Goal: Task Accomplishment & Management: Manage account settings

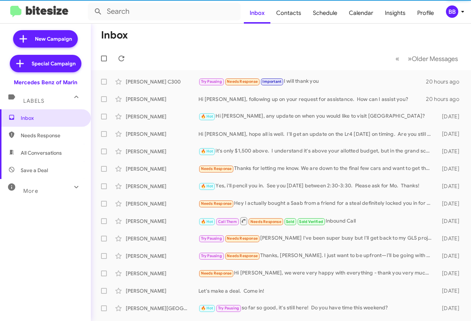
click at [456, 14] on div "BB" at bounding box center [452, 11] width 12 height 12
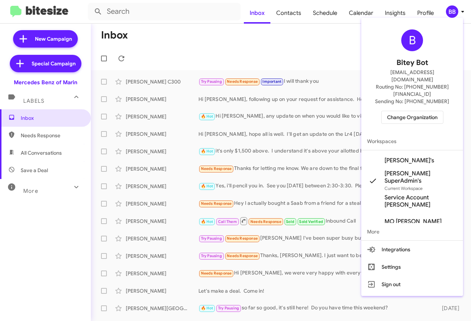
click at [401, 111] on span "Change Organization" at bounding box center [412, 117] width 51 height 12
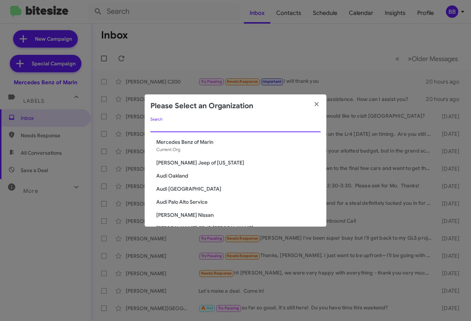
click at [242, 125] on input "Search" at bounding box center [236, 127] width 170 height 6
type input "d"
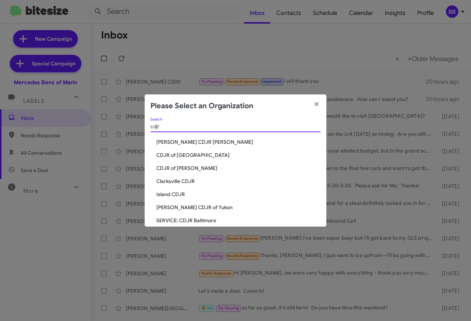
scroll to position [13, 0]
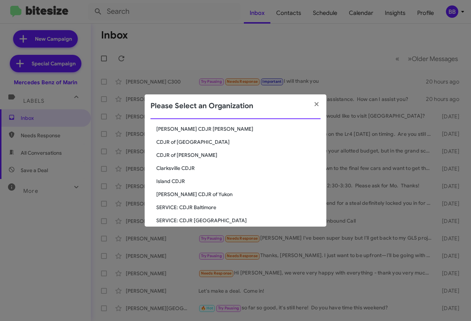
type input "cdjr"
click at [185, 143] on span "CDJR of [GEOGRAPHIC_DATA]" at bounding box center [238, 142] width 164 height 7
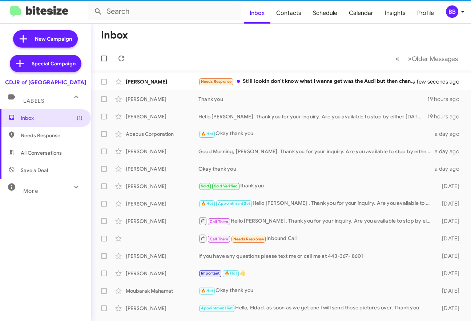
click at [59, 193] on div "More" at bounding box center [38, 187] width 65 height 13
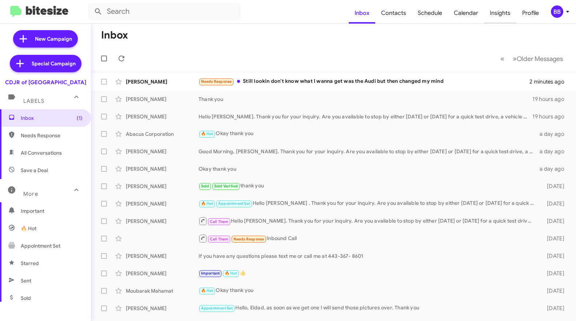
click at [471, 16] on span "Insights" at bounding box center [500, 13] width 32 height 21
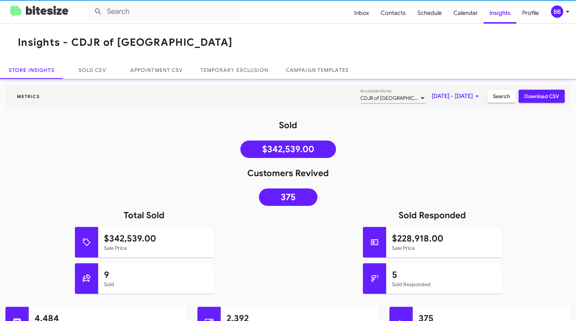
click at [432, 102] on span "[DATE] - [DATE]" at bounding box center [457, 96] width 50 height 13
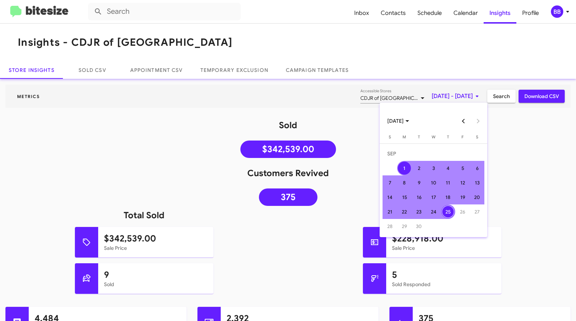
click at [466, 122] on button "Previous month" at bounding box center [463, 121] width 15 height 15
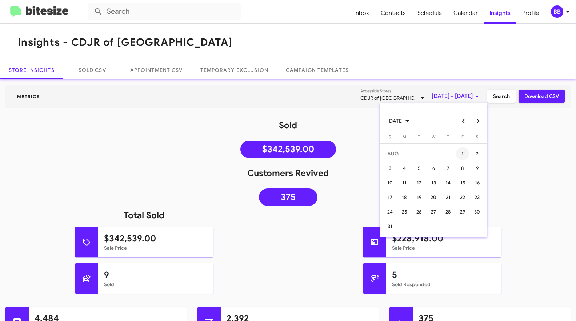
click at [460, 153] on div "1" at bounding box center [462, 153] width 13 height 13
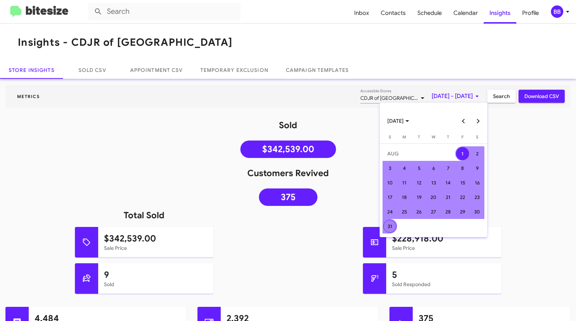
click at [388, 225] on div "31" at bounding box center [389, 226] width 13 height 13
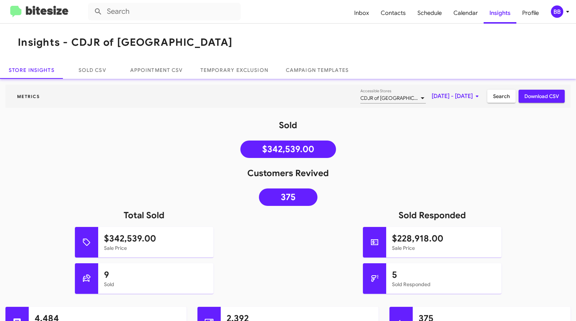
click at [471, 99] on span "Search" at bounding box center [501, 96] width 17 height 13
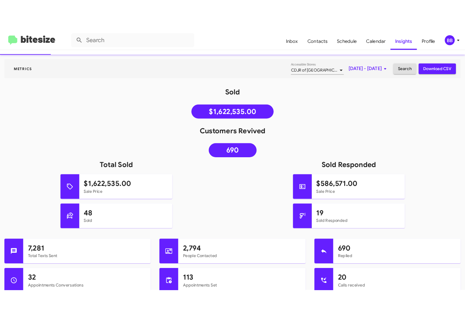
scroll to position [58, 0]
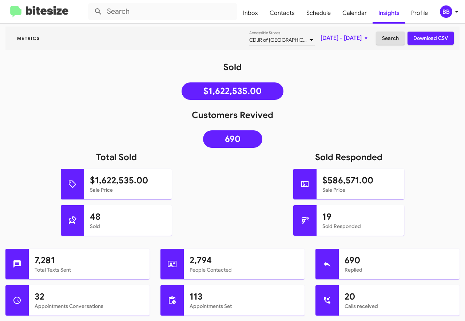
click at [445, 13] on div "BB" at bounding box center [446, 11] width 12 height 12
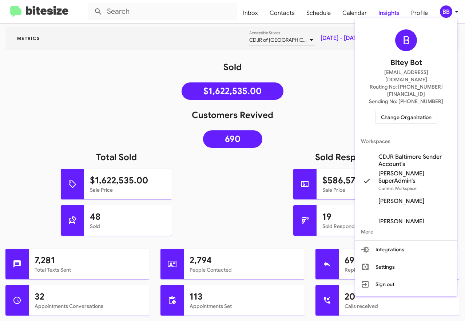
click at [396, 111] on span "Change Organization" at bounding box center [406, 117] width 51 height 12
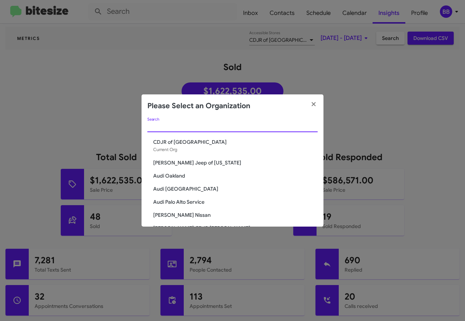
click at [176, 127] on input "Search" at bounding box center [232, 127] width 170 height 6
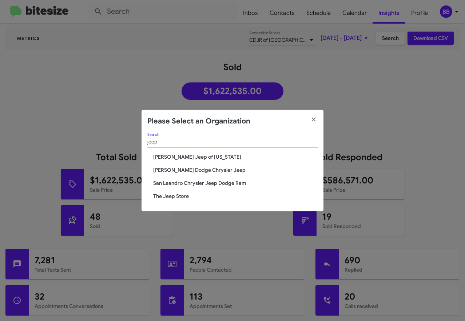
type input "jeep"
click at [162, 197] on span "The Jeep Store" at bounding box center [235, 196] width 164 height 7
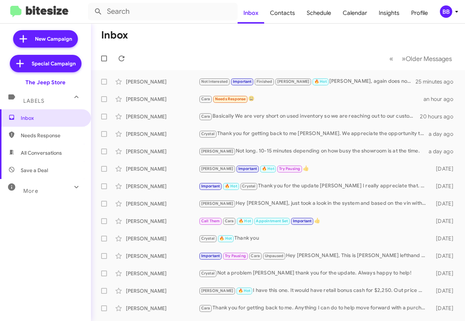
click at [444, 12] on div "BB" at bounding box center [446, 11] width 12 height 12
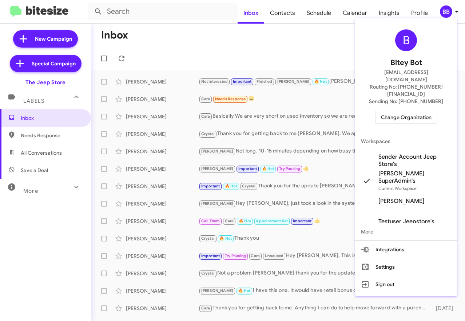
click at [405, 111] on span "Change Organization" at bounding box center [406, 117] width 51 height 12
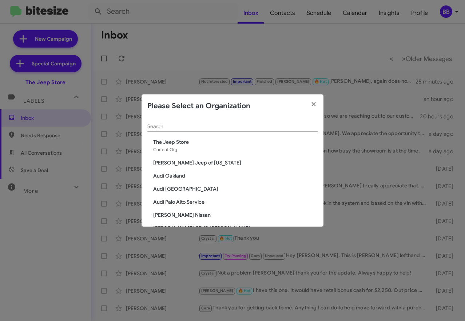
click at [182, 126] on input "Search" at bounding box center [232, 127] width 170 height 6
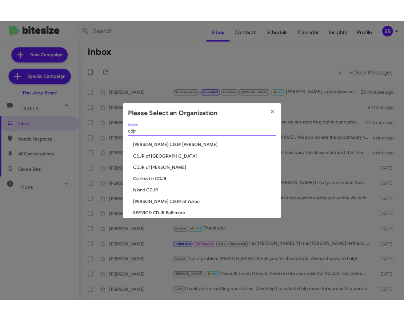
scroll to position [48, 0]
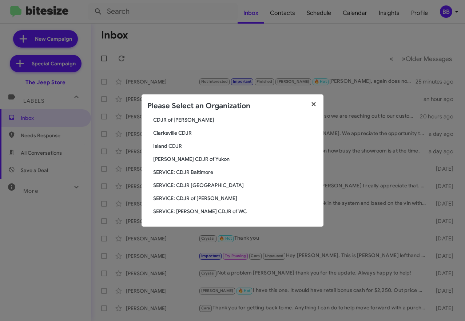
type input "cdjr"
click at [309, 108] on icon "button" at bounding box center [313, 104] width 8 height 7
